Goal: Task Accomplishment & Management: Use online tool/utility

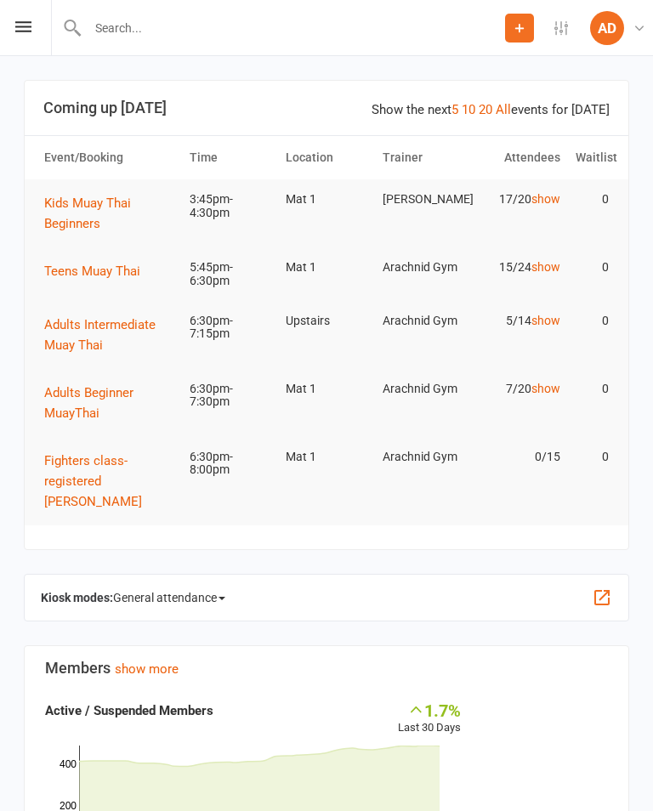
click at [609, 607] on button "button" at bounding box center [602, 597] width 20 height 20
click at [160, 592] on span "General attendance" at bounding box center [169, 597] width 112 height 27
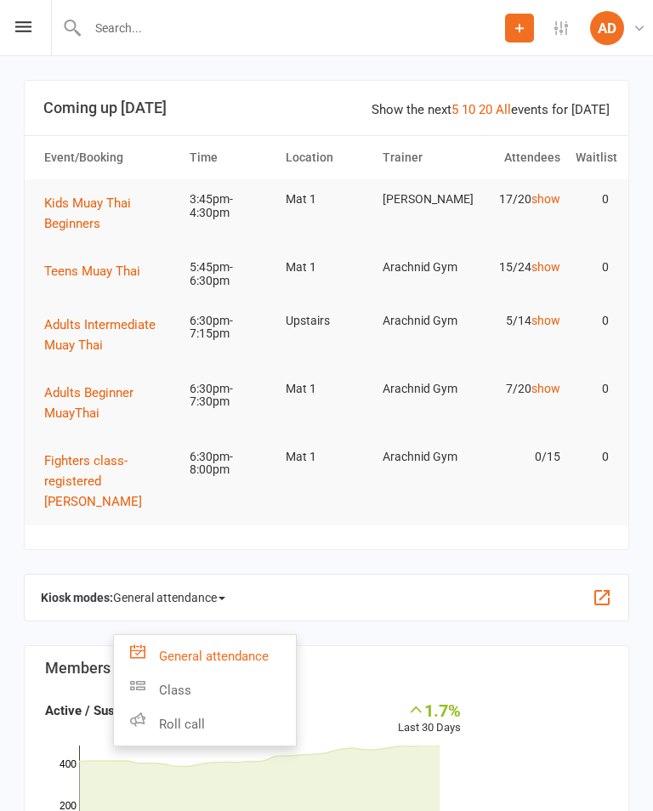
click at [157, 685] on link "Class" at bounding box center [205, 690] width 182 height 34
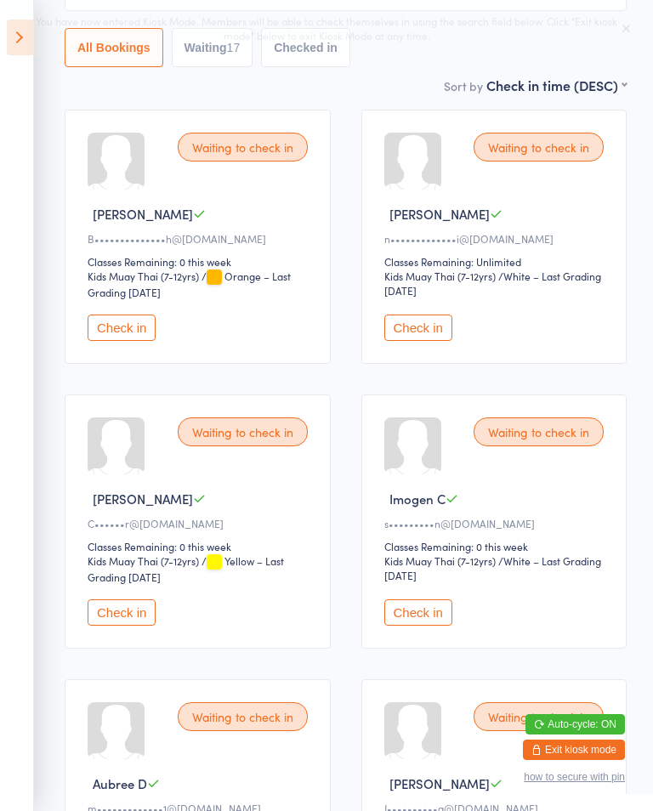
scroll to position [235, 0]
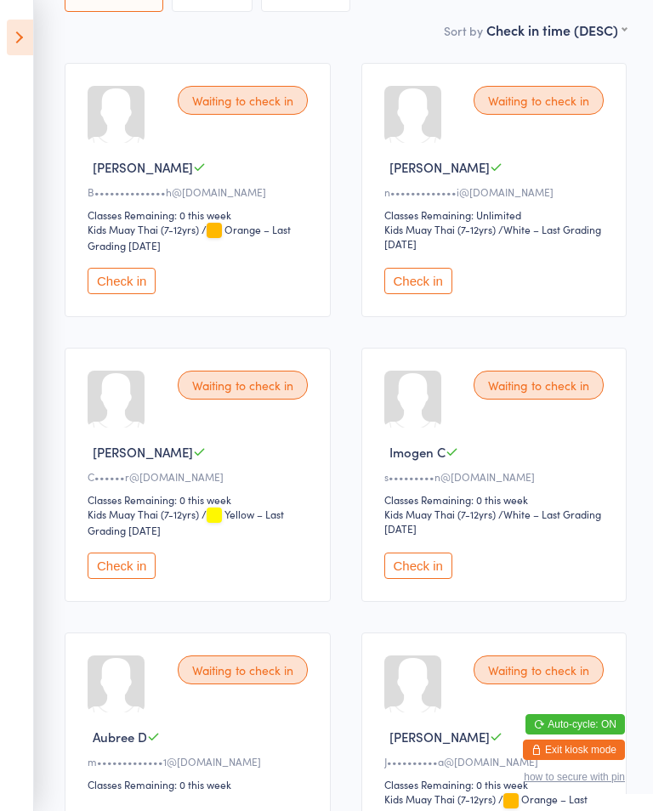
click at [123, 575] on button "Check in" at bounding box center [122, 565] width 68 height 26
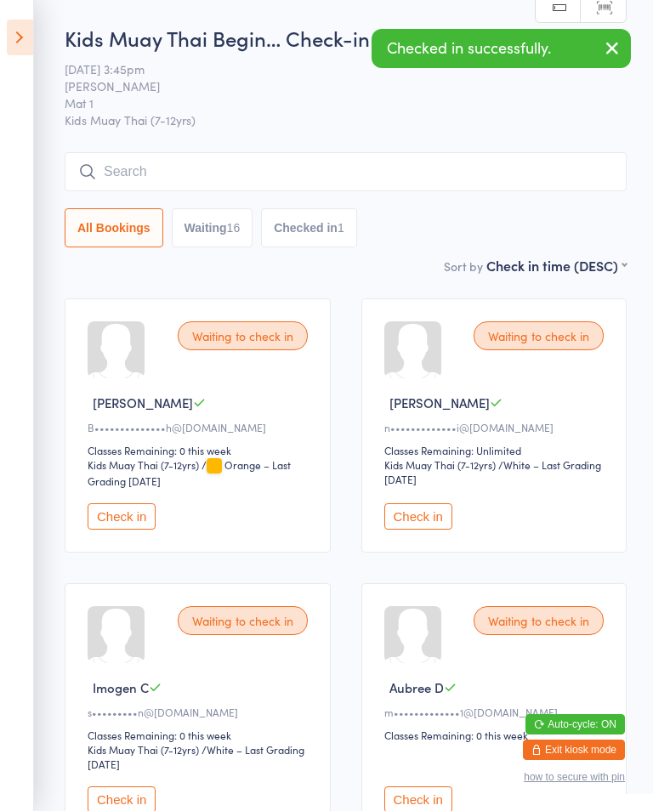
scroll to position [0, 0]
click at [349, 177] on input "search" at bounding box center [346, 171] width 562 height 39
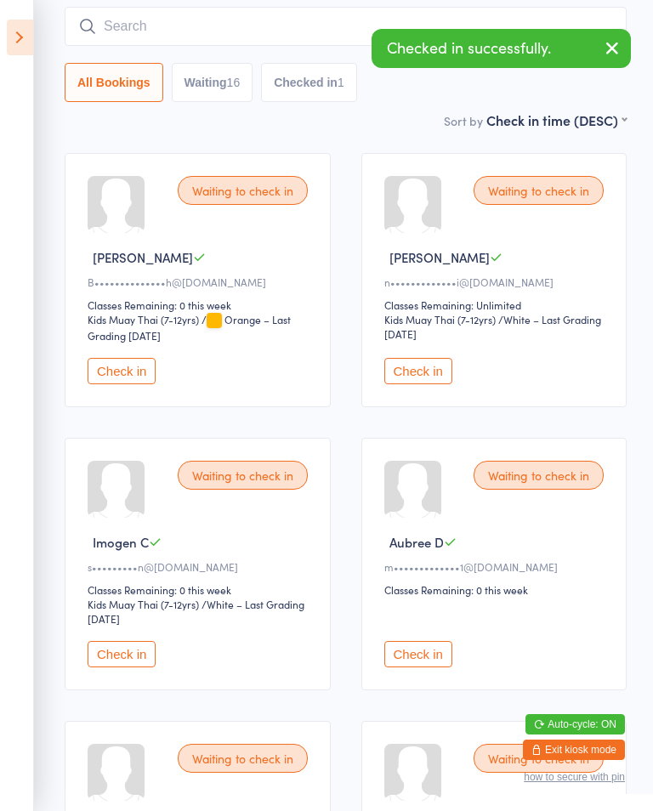
scroll to position [154, 0]
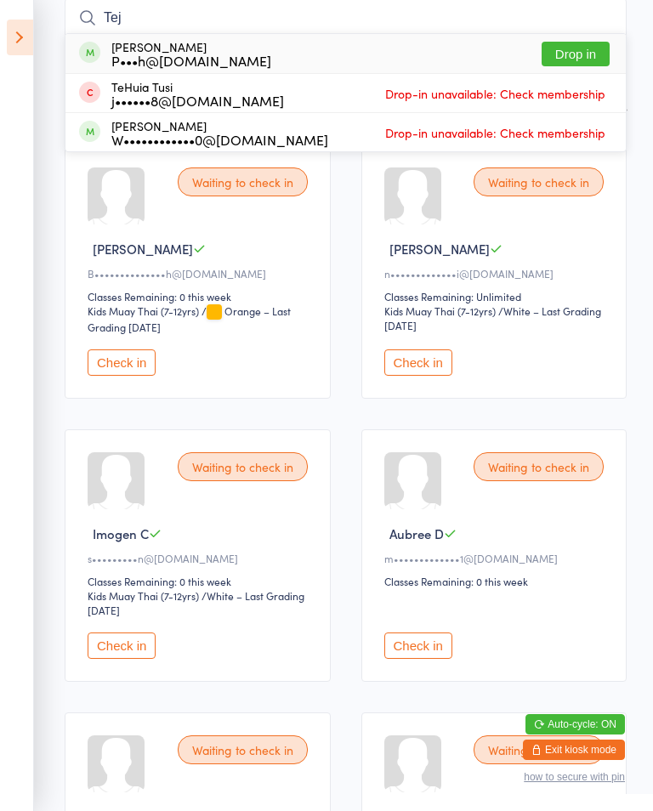
type input "Tej"
click at [572, 52] on button "Drop in" at bounding box center [575, 54] width 68 height 25
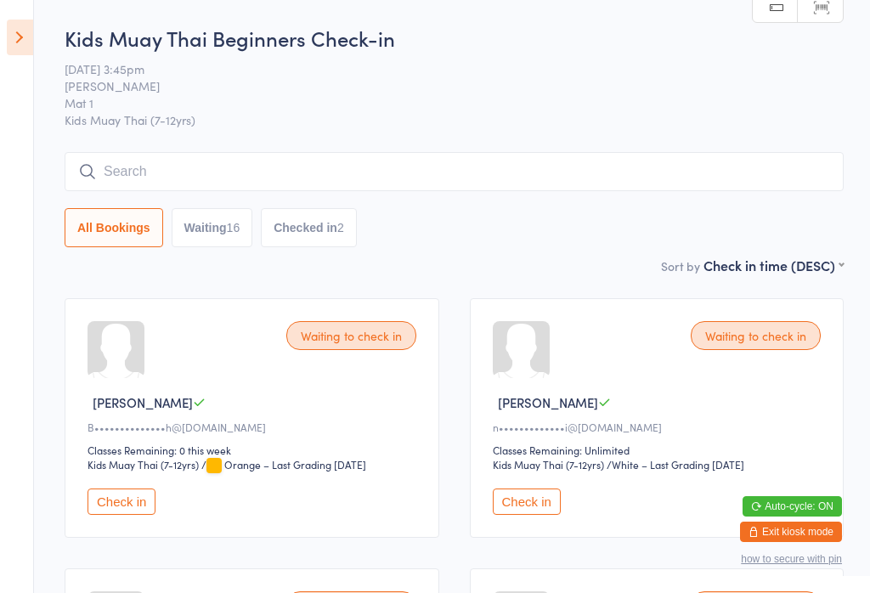
scroll to position [0, 0]
click at [195, 170] on input "search" at bounding box center [454, 171] width 779 height 39
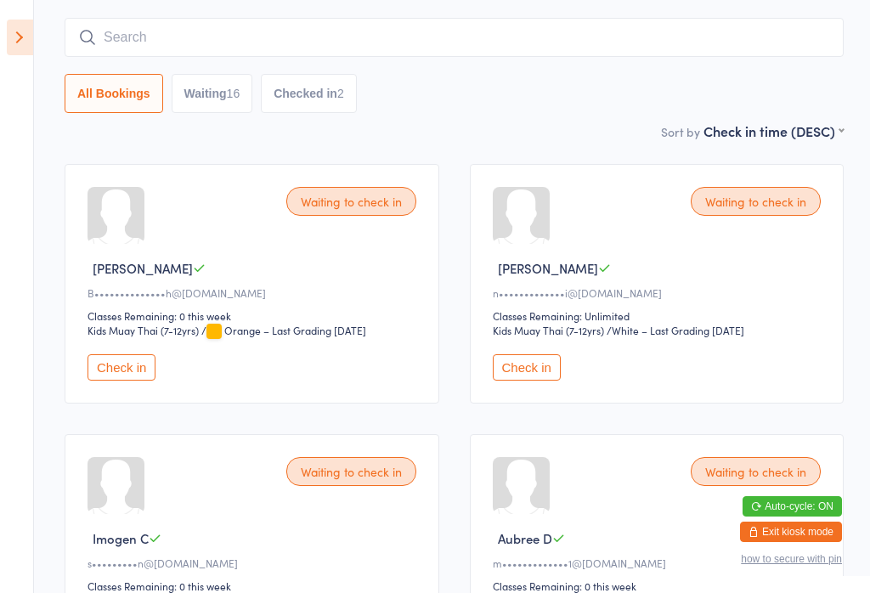
scroll to position [154, 0]
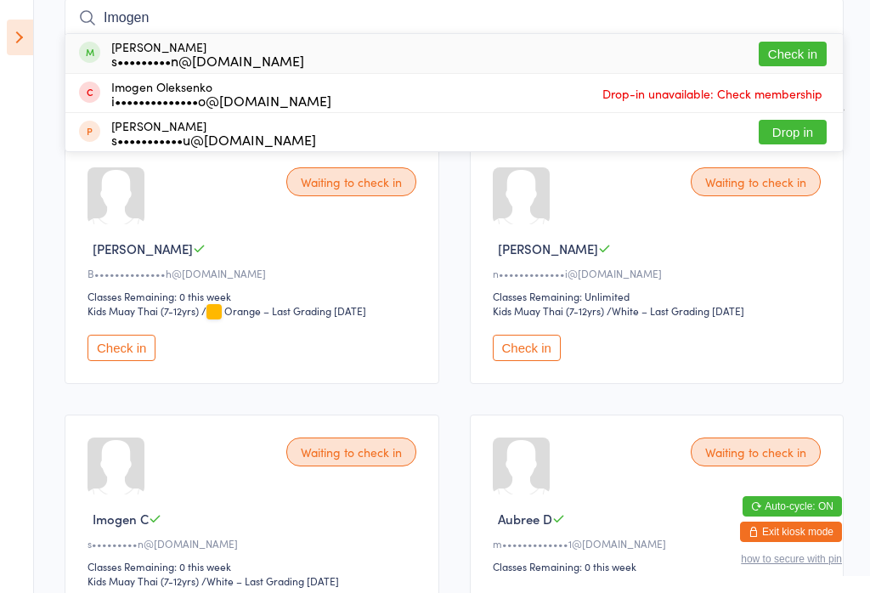
type input "Imogen"
click at [404, 59] on div "[PERSON_NAME] s•••••••••n@[DOMAIN_NAME] Check in" at bounding box center [454, 53] width 778 height 39
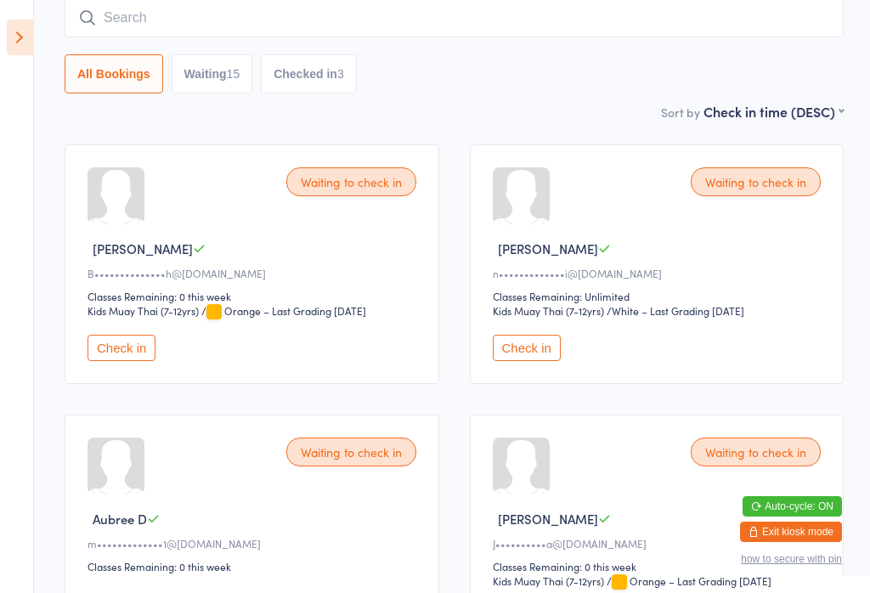
click at [445, 7] on input "search" at bounding box center [454, 17] width 779 height 39
type input "Tej"
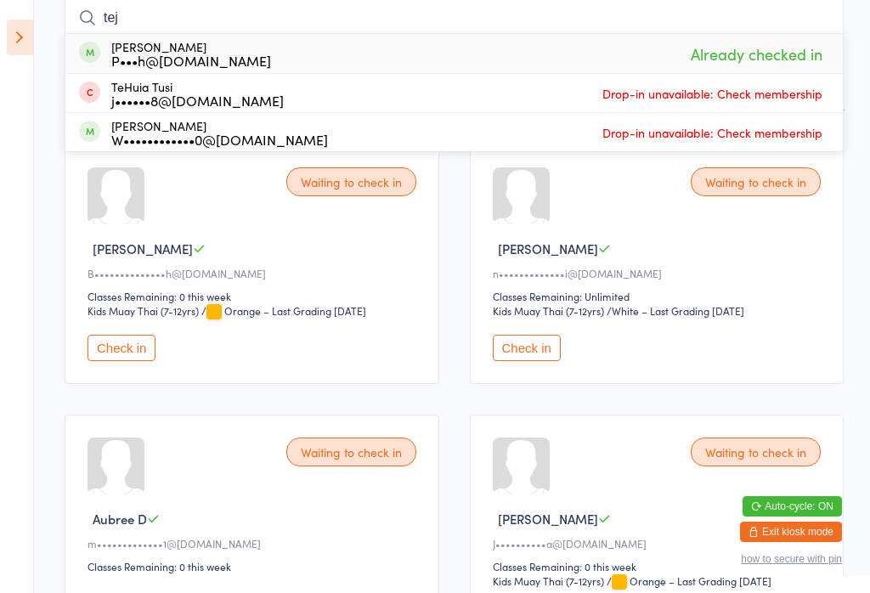
type input "tej"
click at [652, 61] on span "Already checked in" at bounding box center [757, 54] width 140 height 30
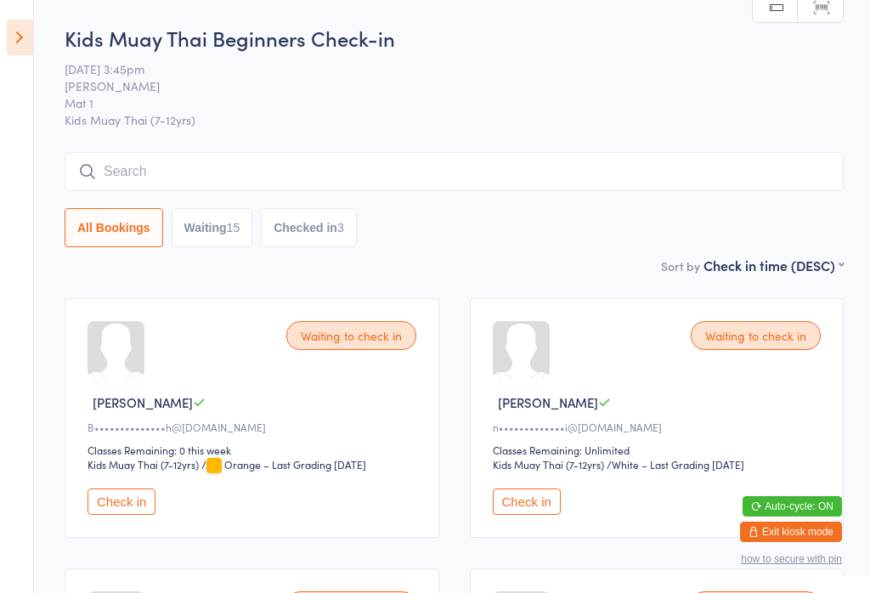
scroll to position [0, 0]
click at [163, 186] on input "search" at bounding box center [454, 171] width 779 height 39
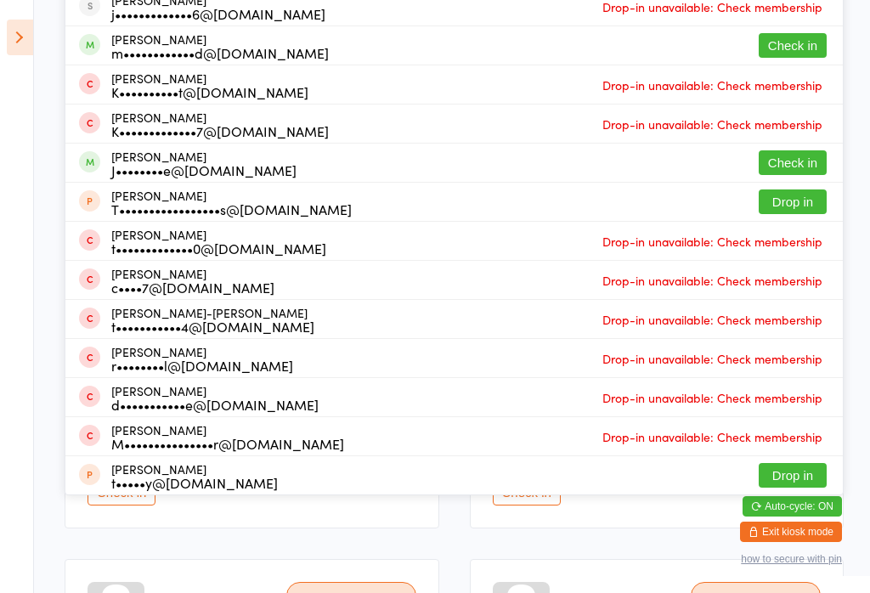
scroll to position [278, 0]
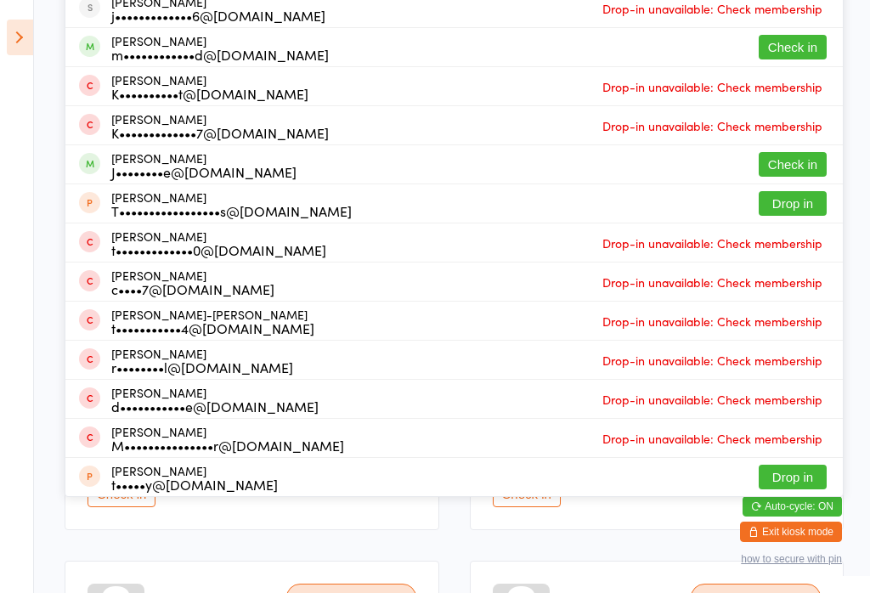
type input "[PERSON_NAME]"
click at [652, 164] on button "Check in" at bounding box center [793, 164] width 68 height 25
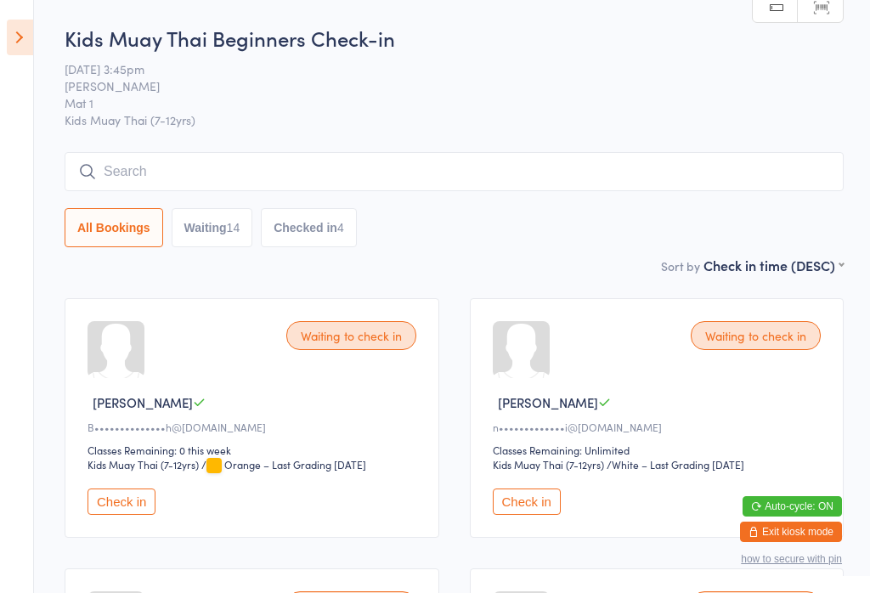
scroll to position [0, 0]
click at [233, 180] on input "search" at bounding box center [454, 171] width 779 height 39
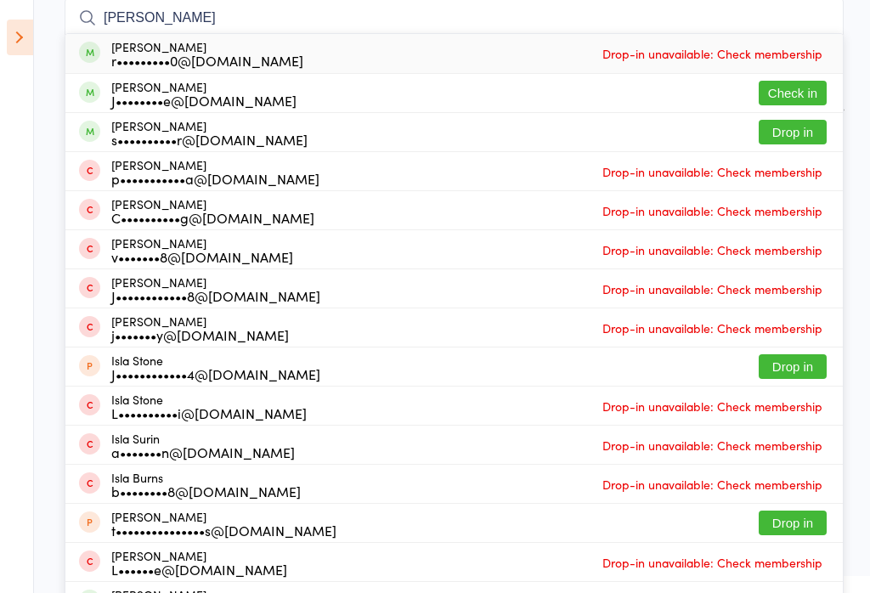
scroll to position [153, 0]
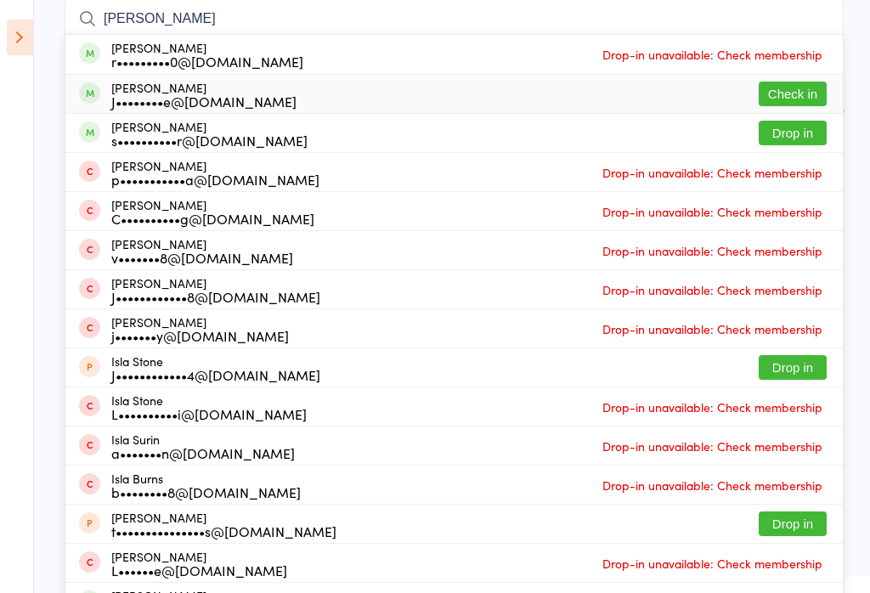
type input "[PERSON_NAME]"
click at [652, 99] on button "Check in" at bounding box center [793, 94] width 68 height 25
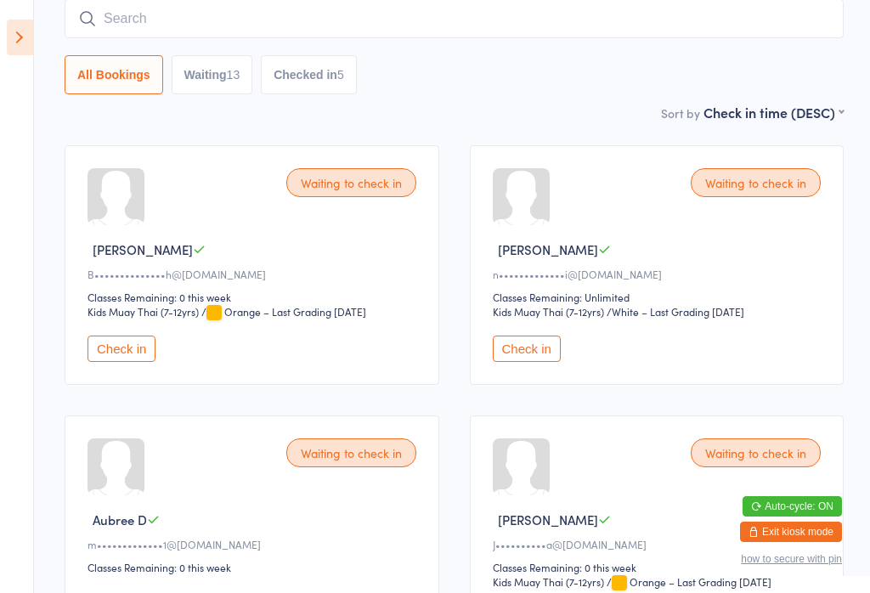
click at [210, 14] on input "search" at bounding box center [454, 18] width 779 height 39
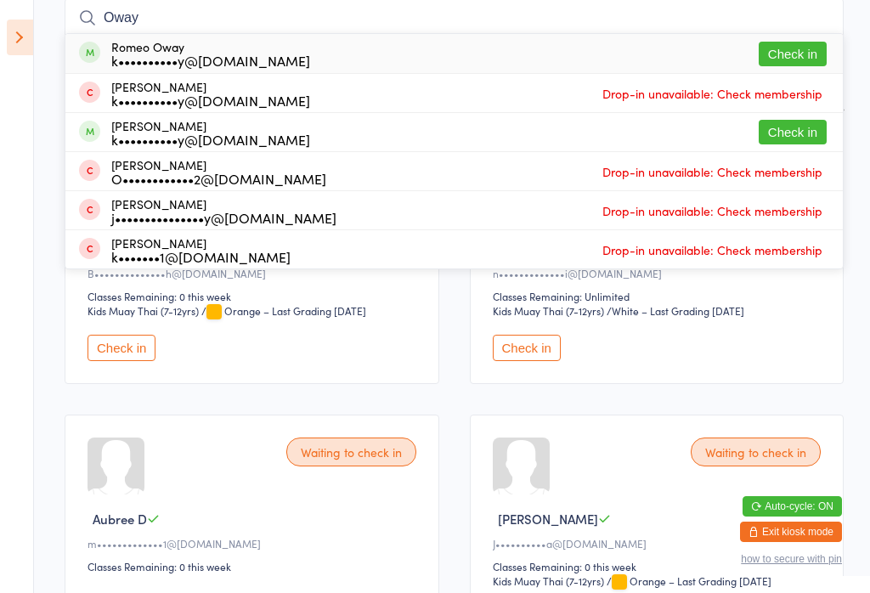
type input "Oway"
click at [652, 49] on button "Check in" at bounding box center [793, 54] width 68 height 25
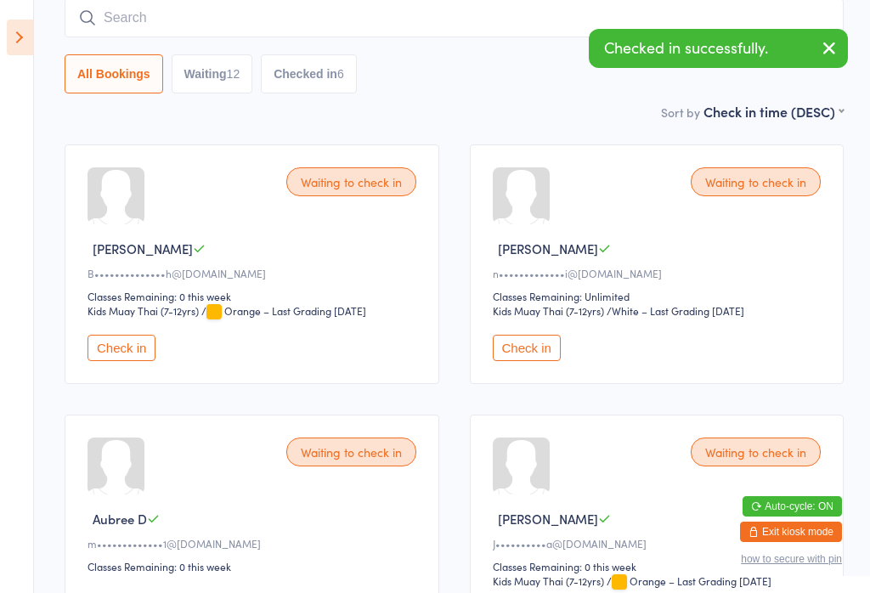
click at [535, 26] on input "search" at bounding box center [454, 17] width 779 height 39
type input "Oway"
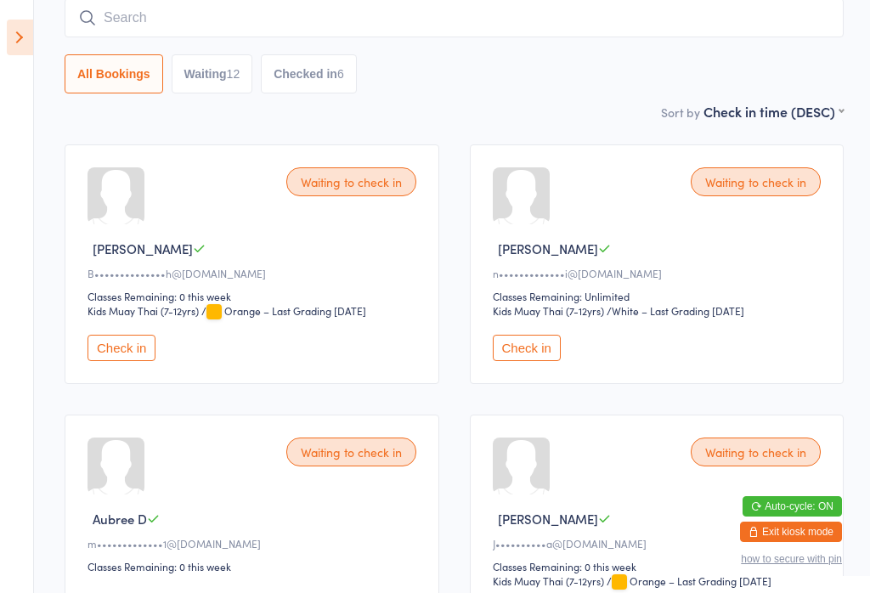
click at [652, 34] on input "search" at bounding box center [454, 17] width 779 height 39
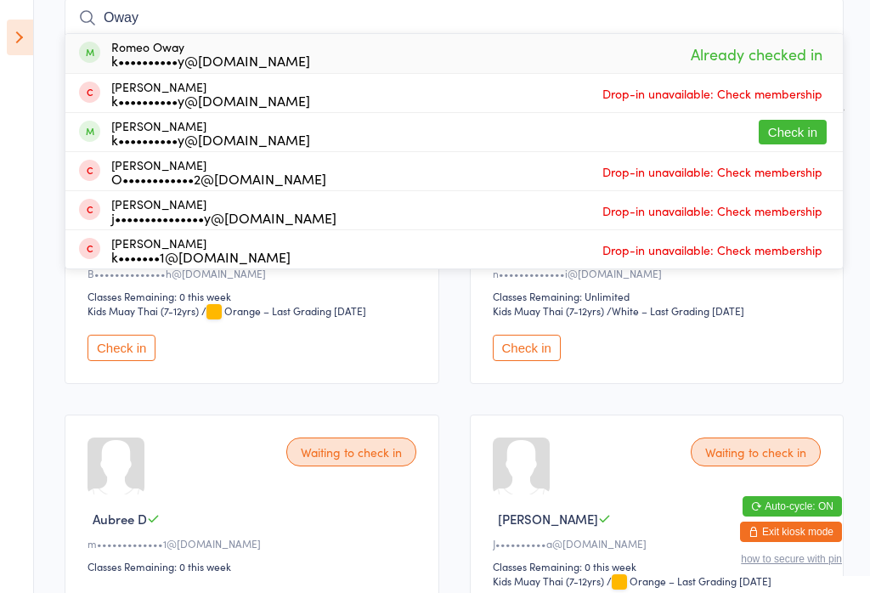
type input "Oway"
click at [652, 133] on button "Check in" at bounding box center [793, 132] width 68 height 25
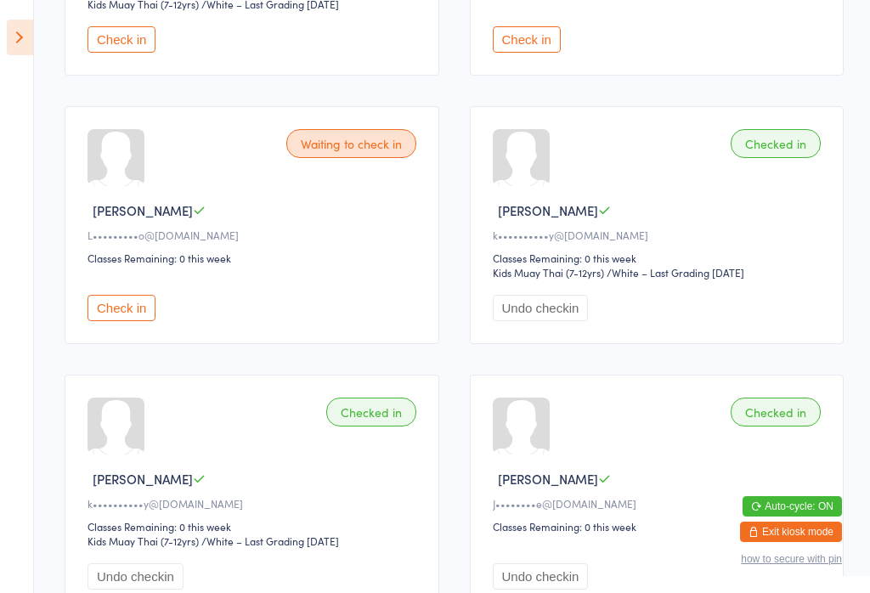
scroll to position [1617, 0]
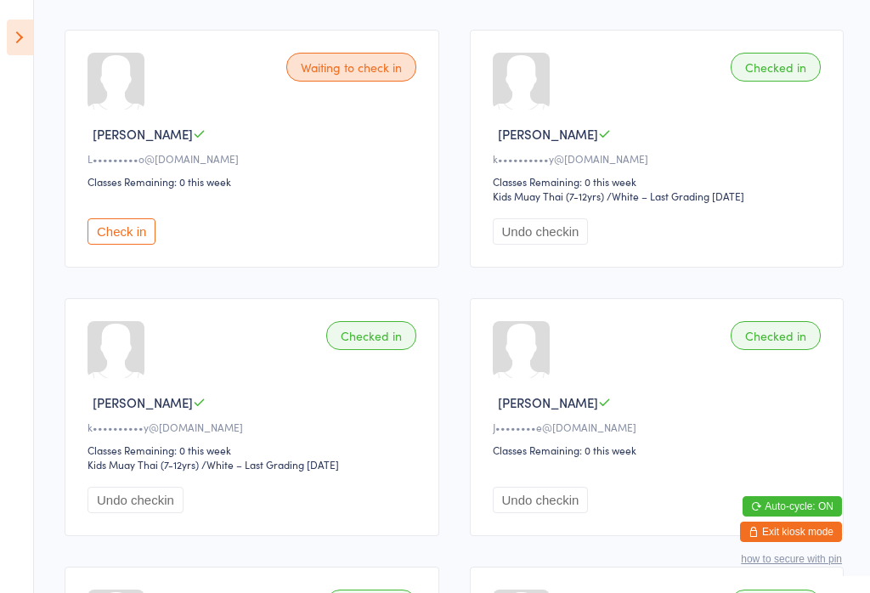
click at [129, 245] on button "Check in" at bounding box center [122, 231] width 68 height 26
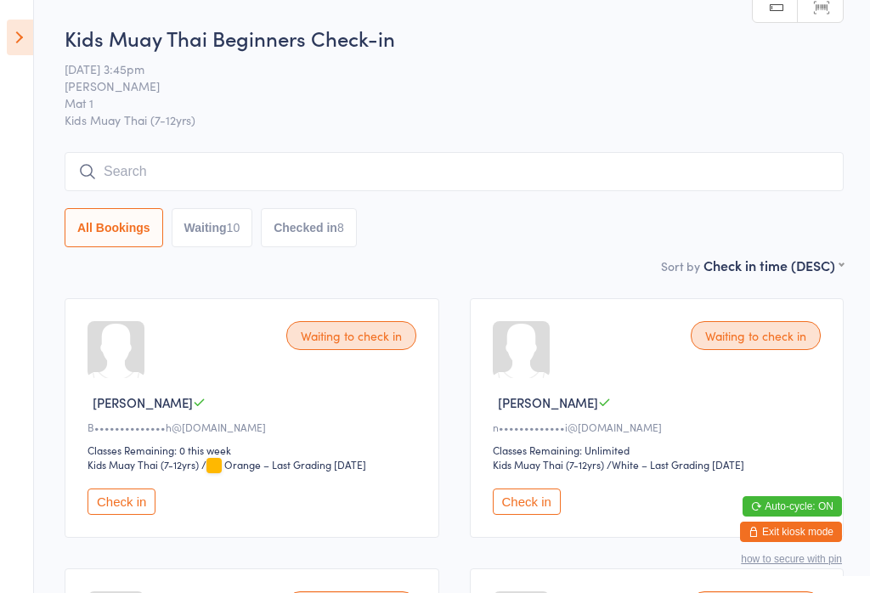
scroll to position [0, 0]
click at [373, 180] on input "search" at bounding box center [454, 171] width 779 height 39
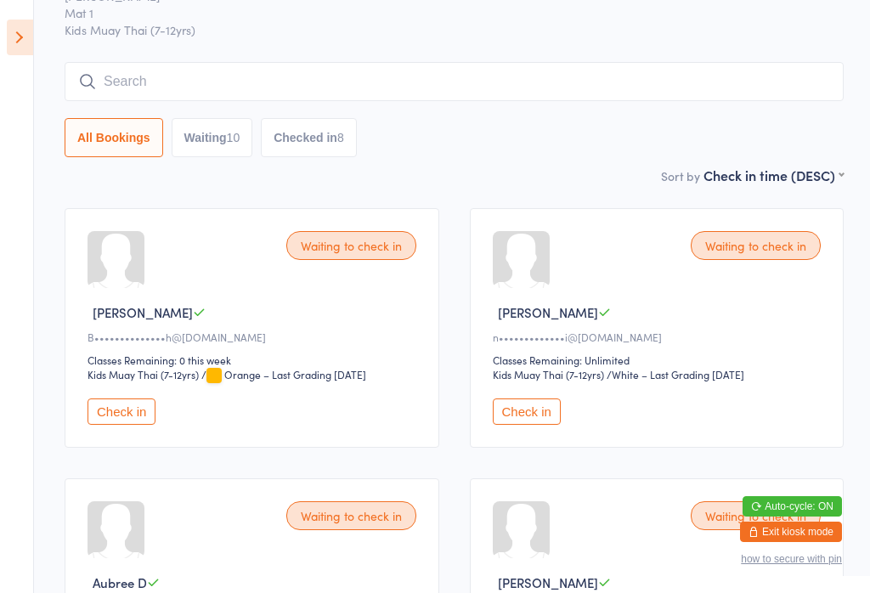
scroll to position [154, 0]
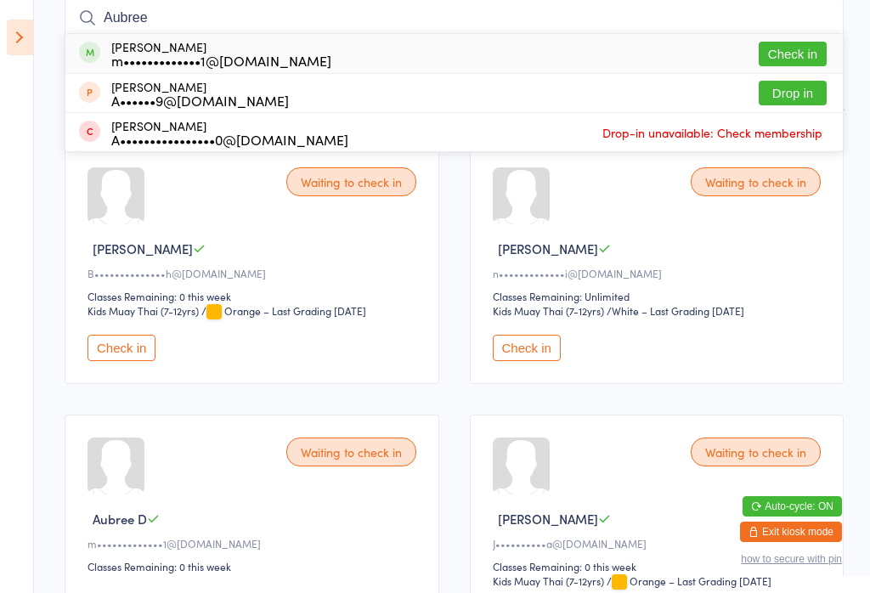
type input "Aubree"
click at [652, 51] on button "Check in" at bounding box center [793, 54] width 68 height 25
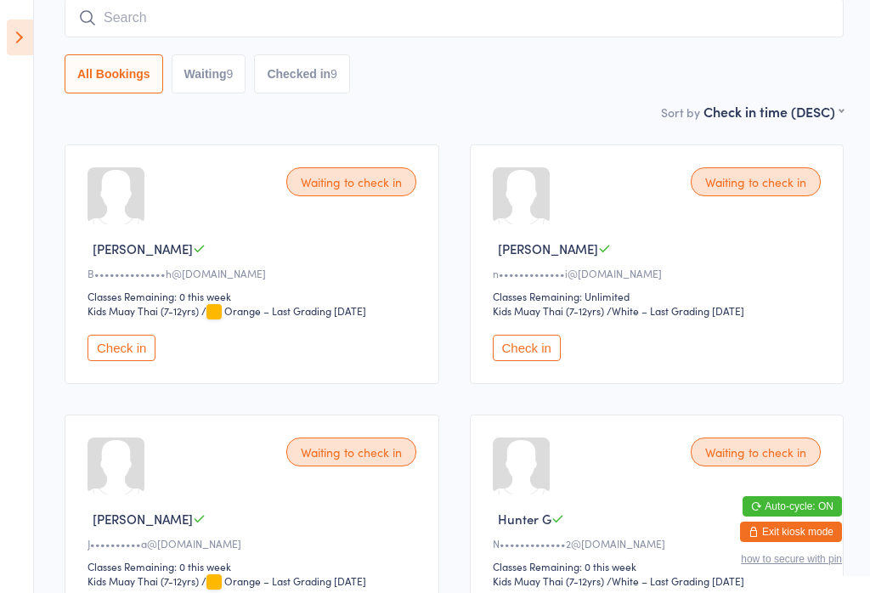
click at [440, 29] on input "search" at bounding box center [454, 17] width 779 height 39
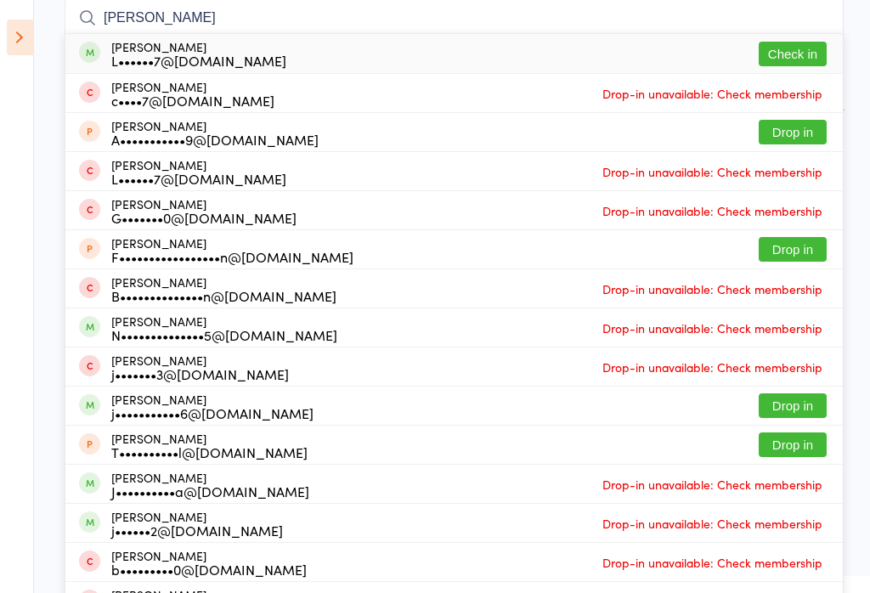
type input "[PERSON_NAME]"
click at [652, 48] on button "Check in" at bounding box center [793, 54] width 68 height 25
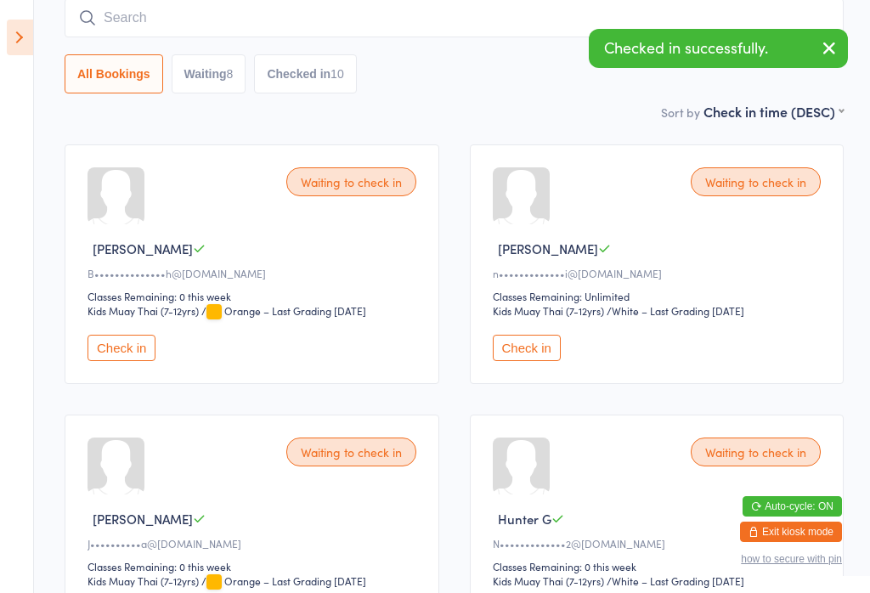
click at [531, 7] on input "search" at bounding box center [454, 17] width 779 height 39
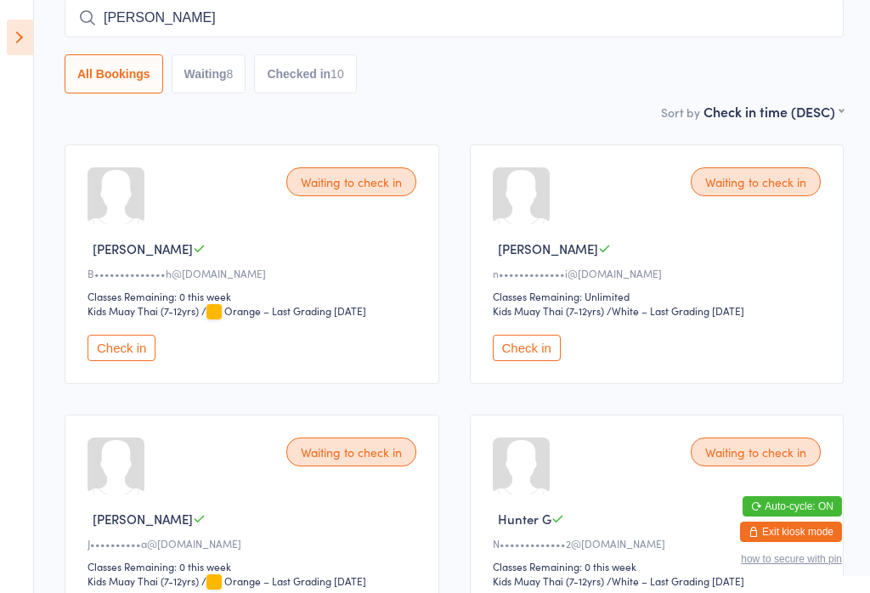
type input "[PERSON_NAME]"
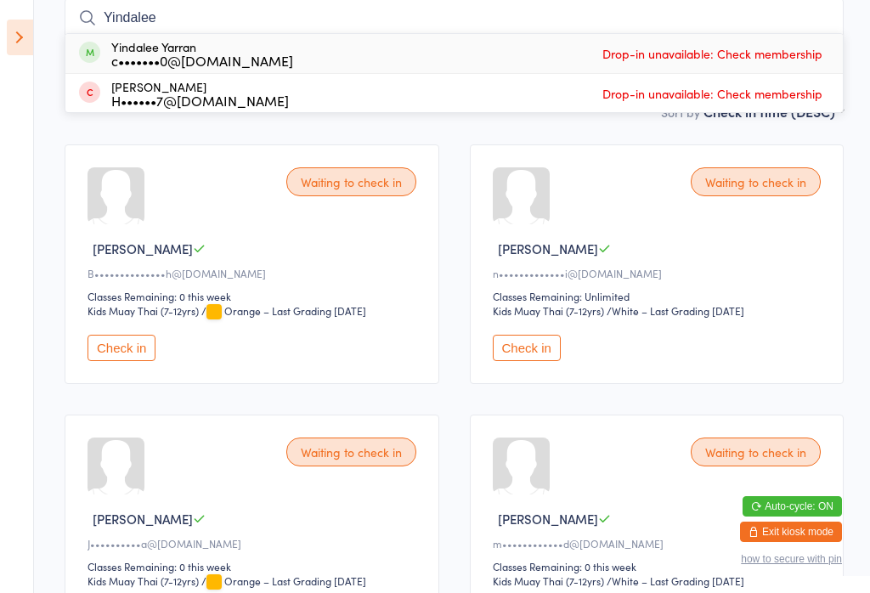
type input "Yindalee"
click at [15, 33] on icon at bounding box center [20, 38] width 26 height 36
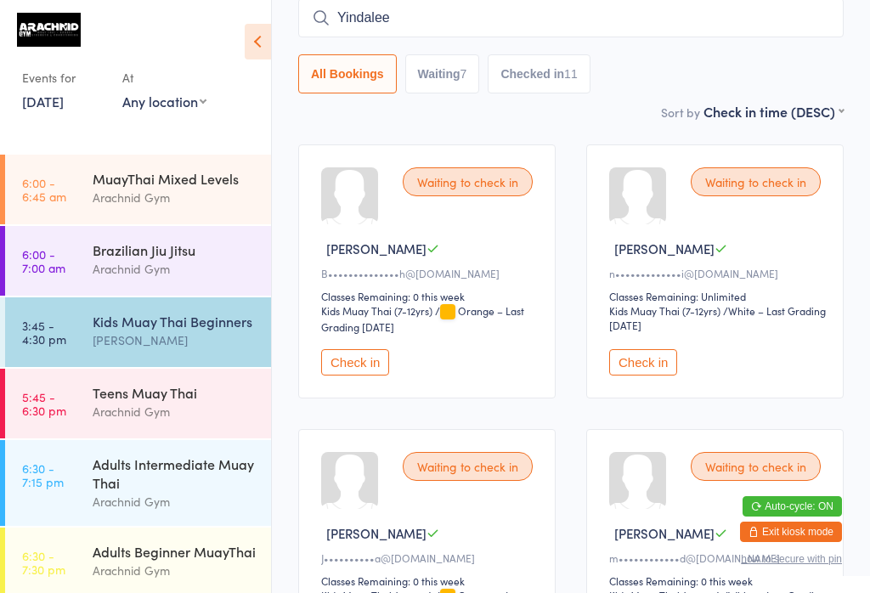
click at [169, 329] on div "Kids Muay Thai Beginners" at bounding box center [175, 321] width 164 height 19
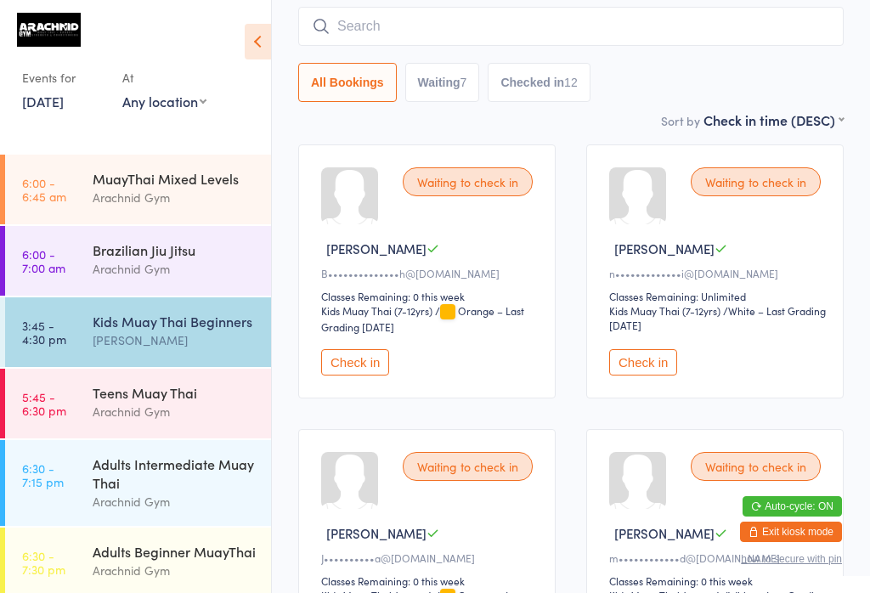
scroll to position [751, 0]
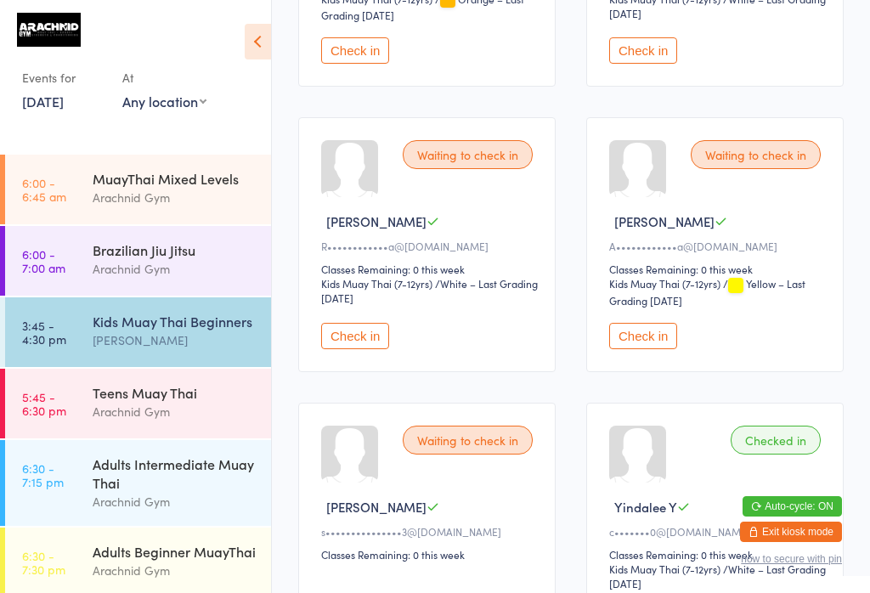
click at [353, 292] on select "Kids Muay Thai (7-12yrs)" at bounding box center [393, 284] width 145 height 16
click at [370, 348] on button "Check in" at bounding box center [355, 336] width 68 height 26
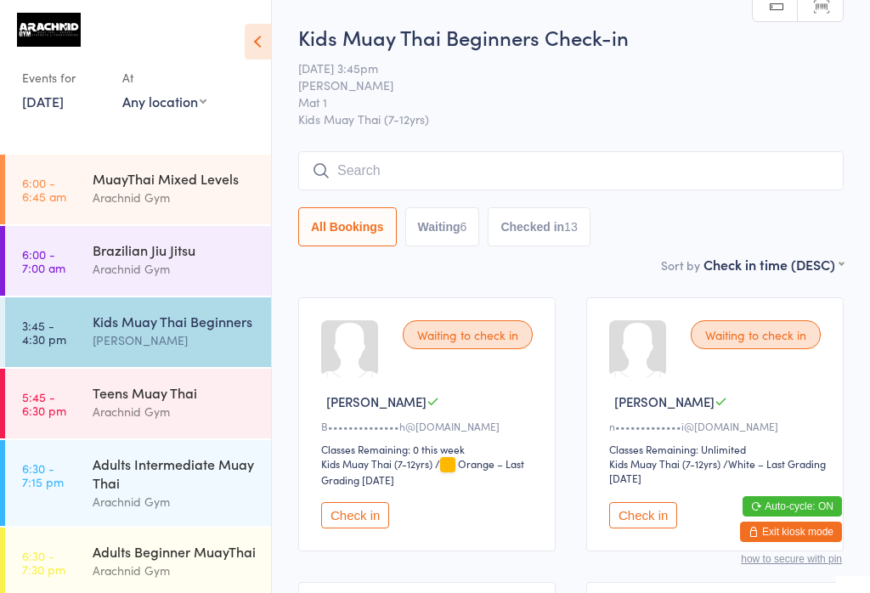
scroll to position [0, 0]
click at [444, 227] on button "Waiting 6" at bounding box center [442, 227] width 75 height 39
select select "0"
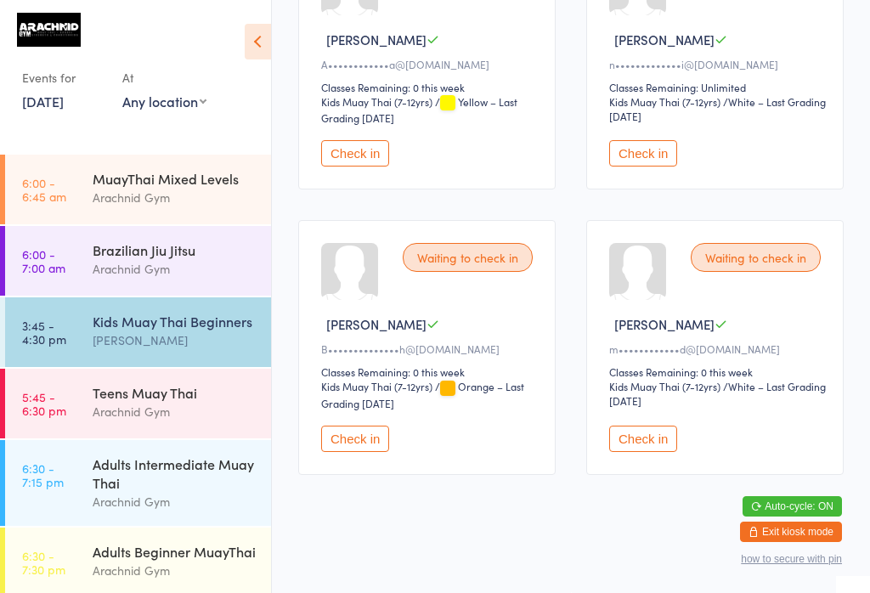
scroll to position [648, 0]
click at [212, 336] on div "[PERSON_NAME]" at bounding box center [175, 341] width 164 height 20
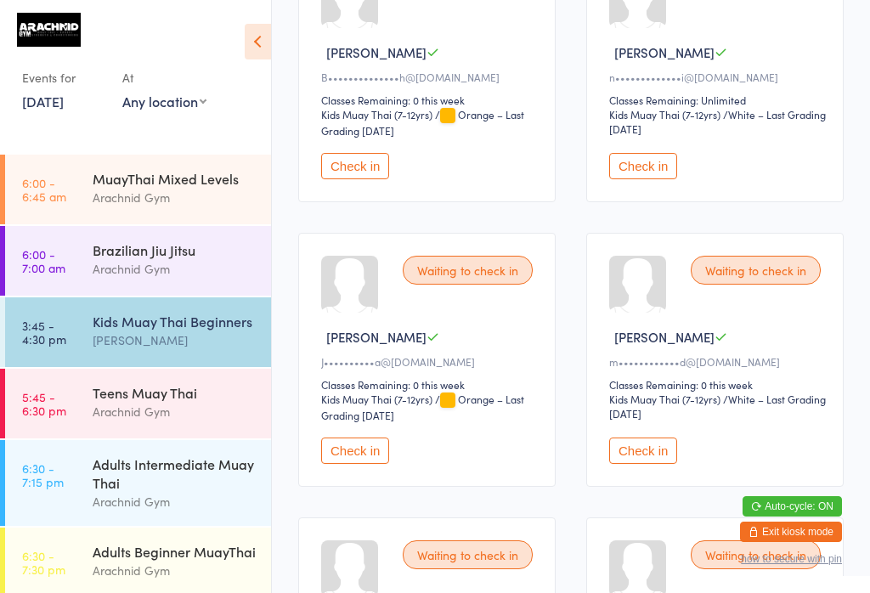
scroll to position [351, 0]
click at [372, 463] on button "Check in" at bounding box center [355, 450] width 68 height 26
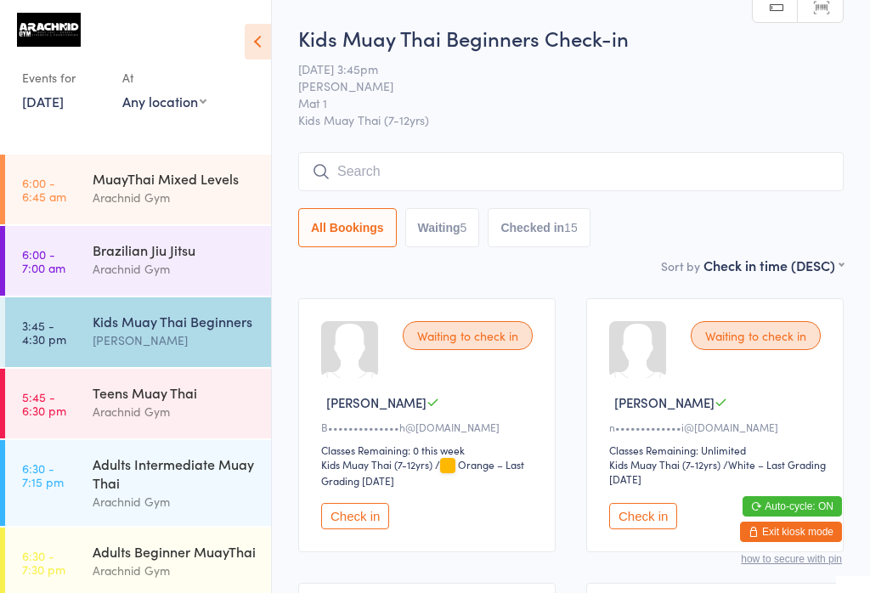
scroll to position [0, 0]
